Goal: Task Accomplishment & Management: Use online tool/utility

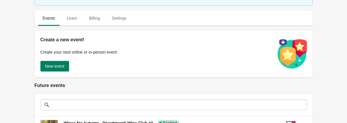
scroll to position [41, 0]
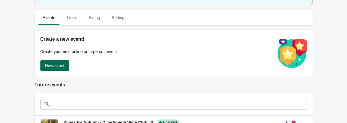
click at [62, 69] on button "New event" at bounding box center [54, 65] width 29 height 11
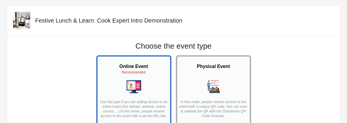
scroll to position [73, 0]
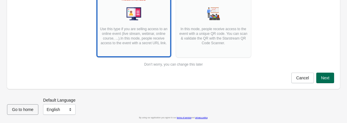
click at [322, 78] on span "Next" at bounding box center [325, 78] width 9 height 5
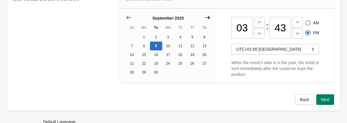
click at [209, 17] on icon "Show next month, October 2025" at bounding box center [208, 18] width 5 height 4
click at [209, 17] on icon "Show next month, November 2025" at bounding box center [208, 18] width 5 height 4
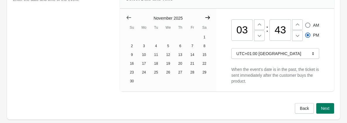
click at [209, 17] on icon "Show next month, December 2025" at bounding box center [208, 18] width 5 height 4
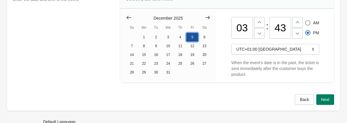
click at [191, 35] on button "5" at bounding box center [192, 37] width 12 height 9
click at [247, 28] on input "03" at bounding box center [243, 28] width 22 height 22
type input "0"
type input "11"
radio input "true"
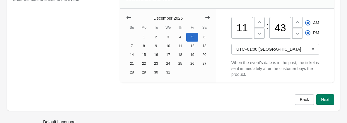
radio input "false"
click at [288, 26] on input "43" at bounding box center [281, 28] width 22 height 22
type input "4"
type input "30"
click at [323, 99] on span "Next" at bounding box center [325, 99] width 9 height 5
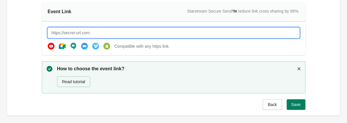
click at [221, 29] on input "text" at bounding box center [174, 33] width 252 height 11
type input "[URL][DOMAIN_NAME]"
click at [297, 104] on span "Save" at bounding box center [296, 104] width 9 height 5
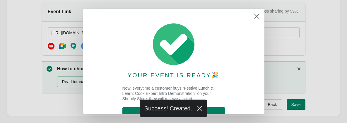
scroll to position [18, 0]
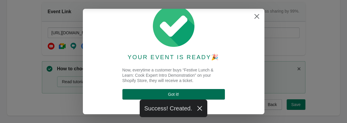
click at [207, 97] on button "Got it !" at bounding box center [174, 94] width 103 height 11
select select "US"
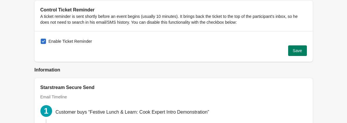
scroll to position [643, 0]
click at [45, 39] on span at bounding box center [43, 40] width 5 height 5
click at [41, 39] on input "Enable Ticket Reminder" at bounding box center [41, 38] width 0 height 0
checkbox input "false"
click at [303, 45] on button "Save" at bounding box center [297, 50] width 19 height 11
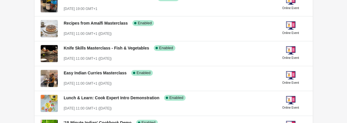
scroll to position [212, 0]
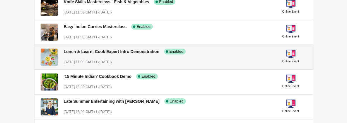
click at [128, 50] on span "Lunch & Learn: Cook Expert Intro Demonstration" at bounding box center [112, 51] width 96 height 5
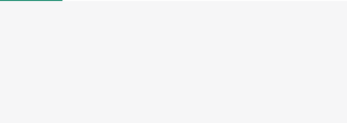
select select "US"
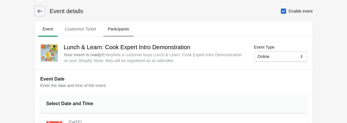
click at [121, 27] on span "Participants" at bounding box center [118, 29] width 31 height 11
select select "US"
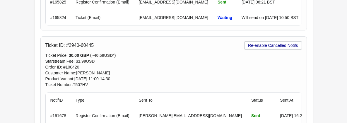
scroll to position [1627, 0]
